Goal: Task Accomplishment & Management: Manage account settings

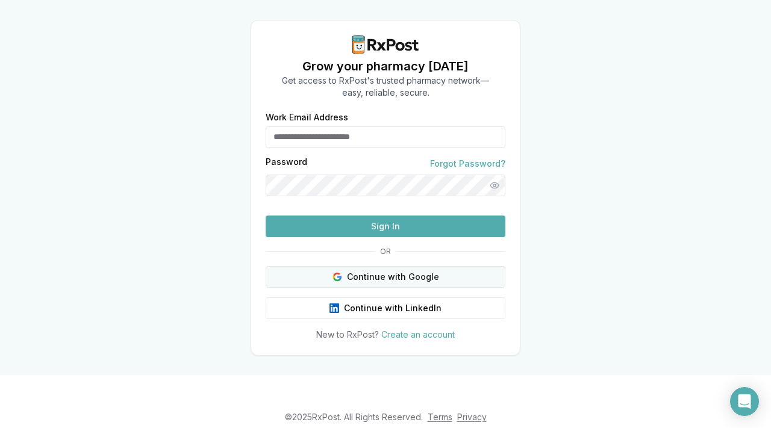
click at [376, 288] on button "Continue with Google" at bounding box center [385, 277] width 240 height 22
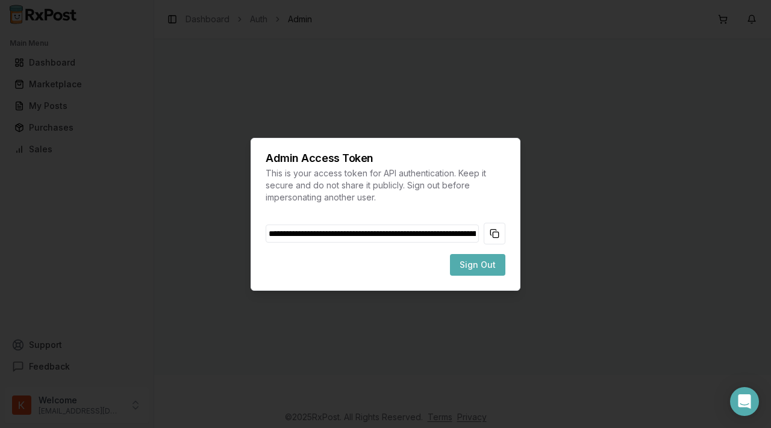
click at [474, 262] on span "Sign Out" at bounding box center [477, 265] width 36 height 12
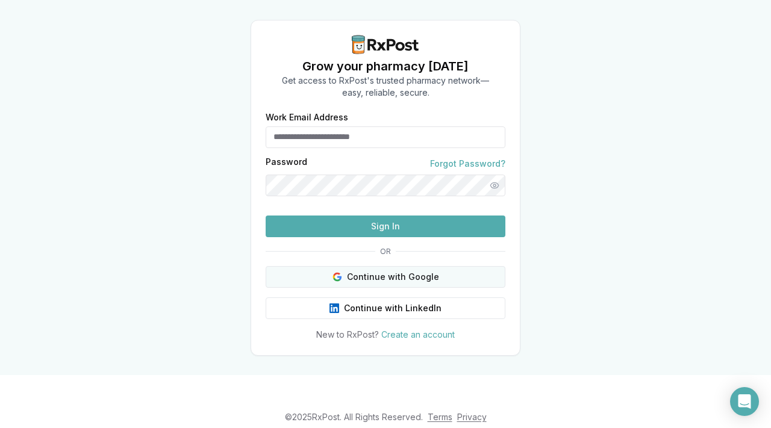
click at [414, 288] on button "Continue with Google" at bounding box center [385, 277] width 240 height 22
click at [419, 288] on button "Continue with Google" at bounding box center [385, 277] width 240 height 22
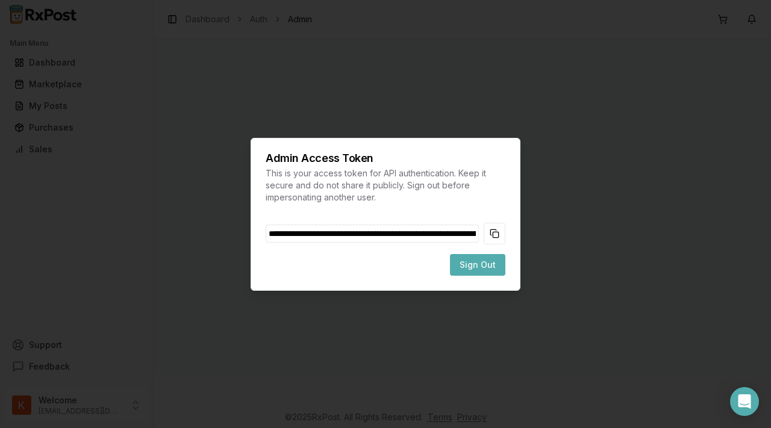
click at [531, 113] on div at bounding box center [385, 214] width 771 height 428
click at [494, 231] on button "Copy token to clipboard" at bounding box center [494, 234] width 22 height 22
click at [476, 269] on span "Sign Out" at bounding box center [477, 265] width 36 height 12
